Goal: Task Accomplishment & Management: Use online tool/utility

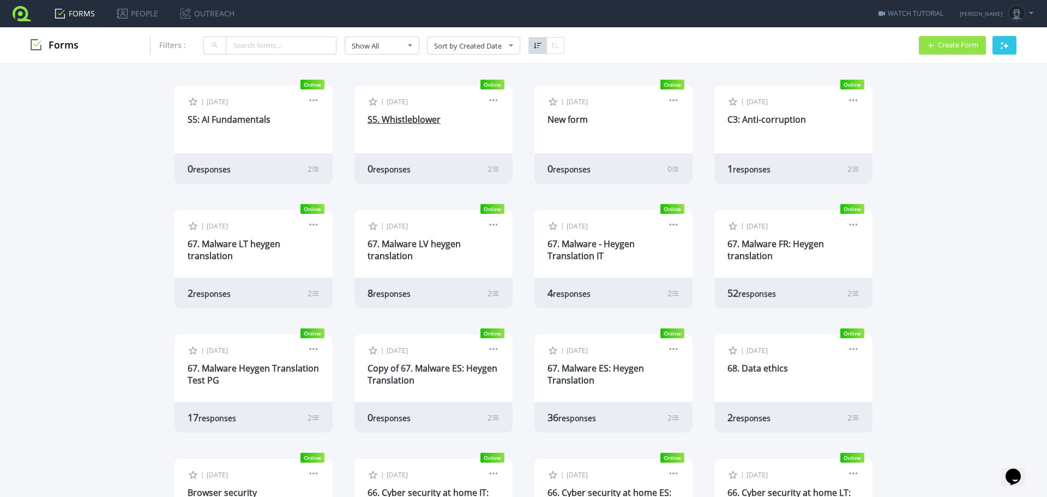
click at [395, 120] on link "S5. Whistleblower" at bounding box center [404, 119] width 73 height 12
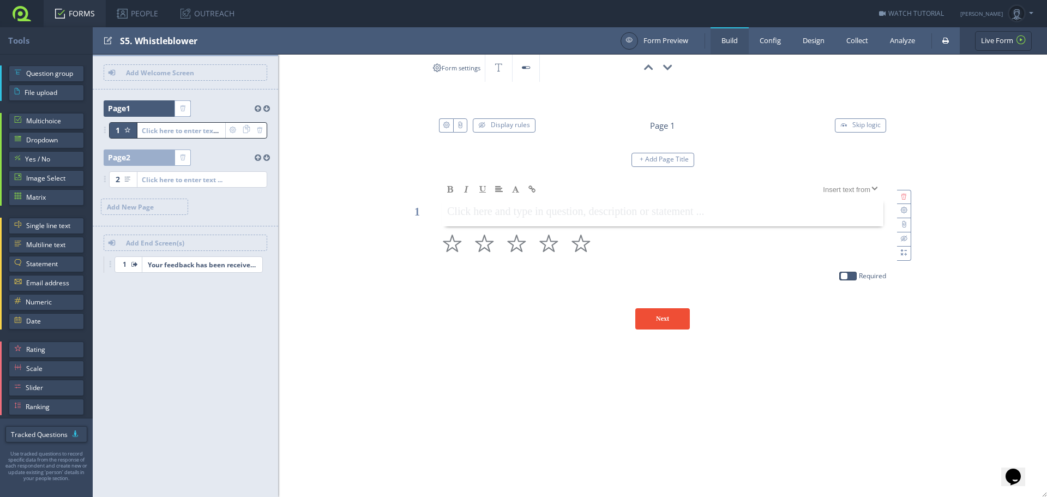
click at [134, 40] on div "S5. Whistleblower" at bounding box center [367, 40] width 495 height 27
click at [126, 44] on input "test" at bounding box center [174, 41] width 109 height 19
click at [131, 41] on input "test" at bounding box center [174, 41] width 109 height 19
type input "C5. Whistleblower"
click at [322, 120] on div "00:00:00 S5. Whistleblower ID: FJZND0 Display rules Page 1 Skip logic + Add Pag…" at bounding box center [662, 199] width 769 height 289
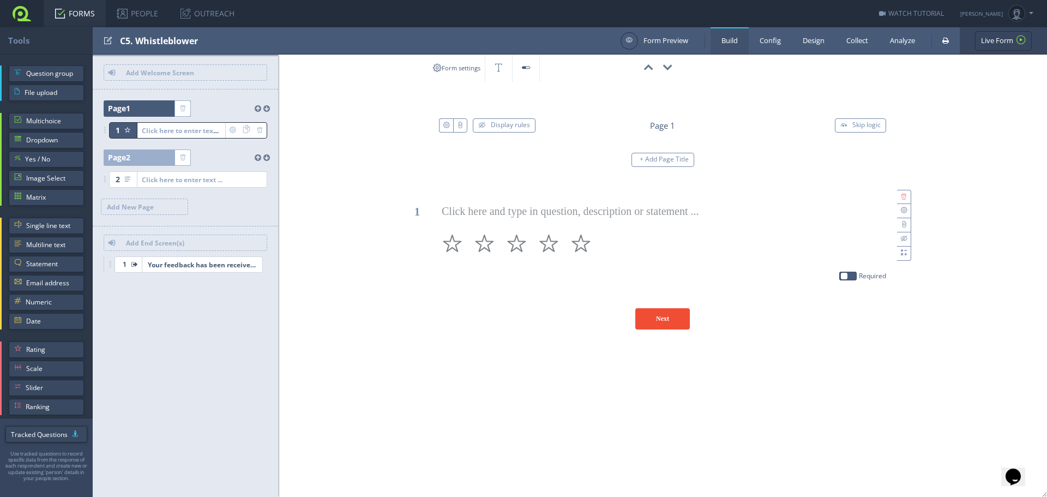
click at [19, 17] on link at bounding box center [22, 13] width 44 height 27
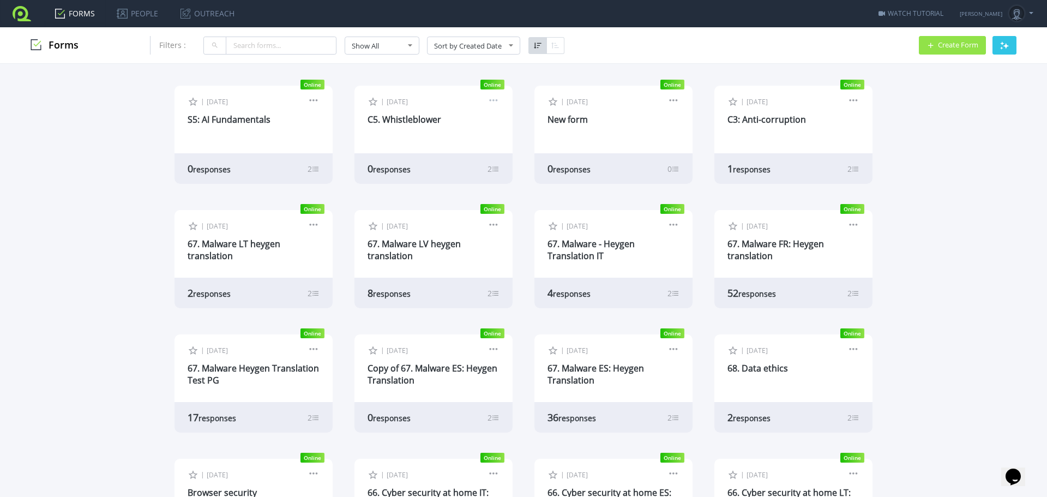
click at [492, 103] on link at bounding box center [494, 102] width 12 height 10
click at [388, 111] on div "| Sep 2, 2025 Edit Form Design Collect Results Analyze Results Preview Copy Liv…" at bounding box center [434, 118] width 158 height 65
click at [388, 119] on link "C5. Whistleblower" at bounding box center [405, 119] width 74 height 12
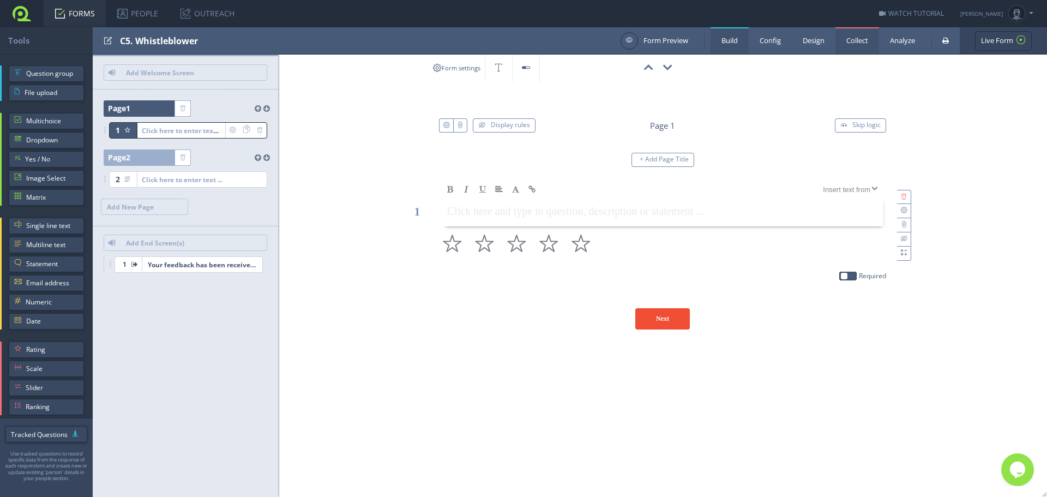
click at [859, 43] on link "Collect" at bounding box center [858, 40] width 44 height 27
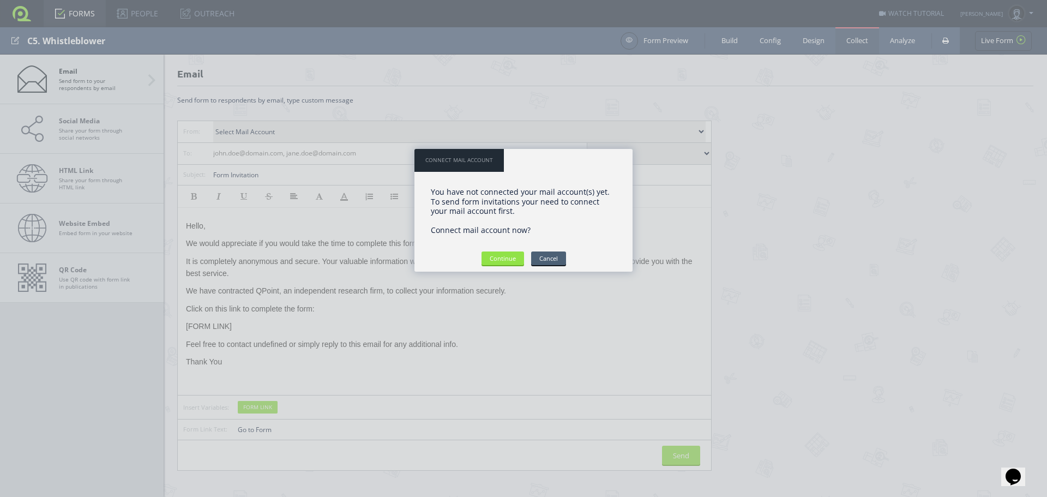
click at [544, 258] on input "Cancel" at bounding box center [548, 258] width 35 height 14
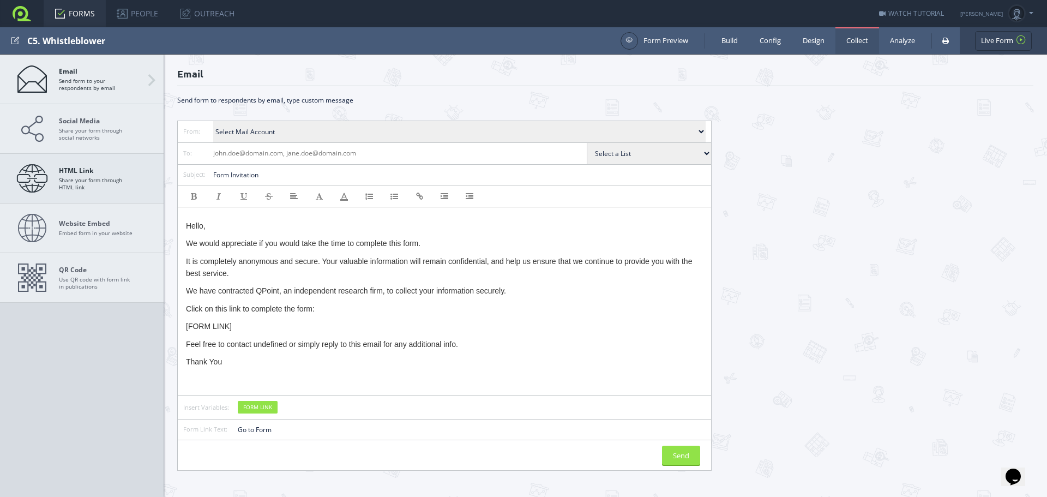
click at [87, 170] on strong "HTML Link" at bounding box center [97, 170] width 76 height 8
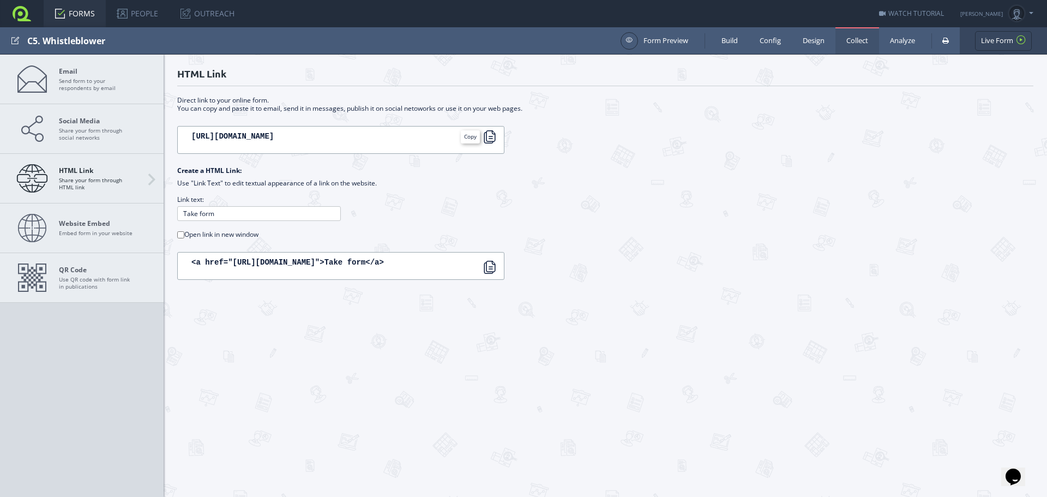
click at [486, 136] on div at bounding box center [489, 136] width 13 height 13
